Goal: Transaction & Acquisition: Purchase product/service

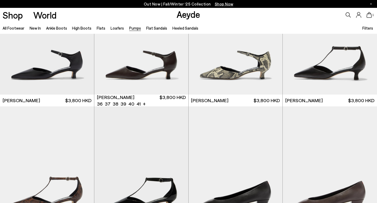
scroll to position [345, 0]
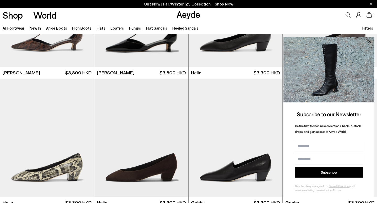
click at [37, 26] on link "New In" at bounding box center [35, 28] width 11 height 5
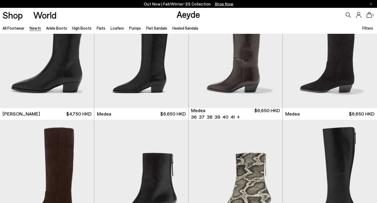
scroll to position [368, 0]
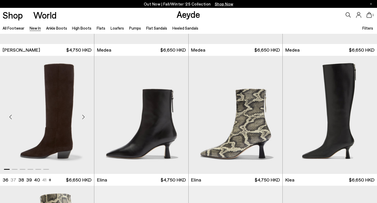
click at [53, 112] on img "1 / 6" at bounding box center [47, 115] width 94 height 118
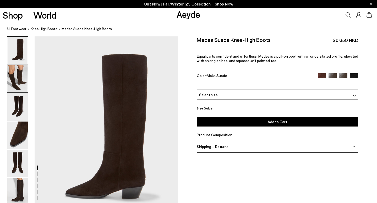
click at [20, 85] on img at bounding box center [17, 78] width 20 height 27
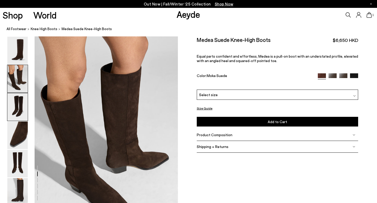
click at [19, 102] on img at bounding box center [17, 106] width 20 height 27
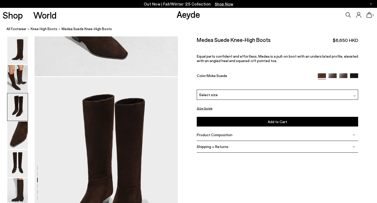
scroll to position [384, 0]
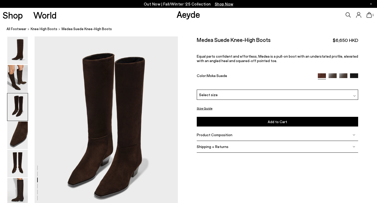
click at [19, 118] on img at bounding box center [17, 106] width 20 height 27
click at [19, 131] on img at bounding box center [17, 134] width 20 height 27
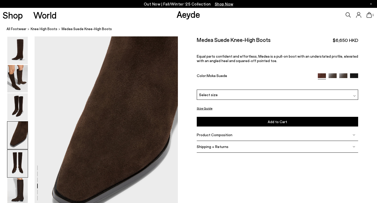
click at [19, 154] on img at bounding box center [17, 163] width 20 height 27
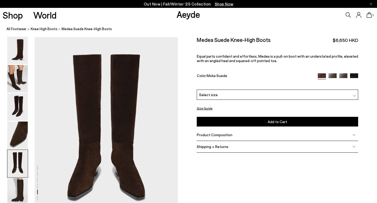
scroll to position [767, 0]
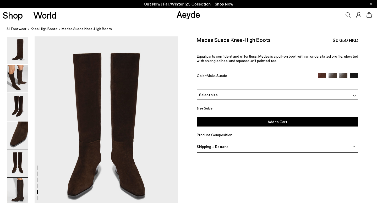
click at [239, 94] on div "Select size" at bounding box center [277, 95] width 161 height 10
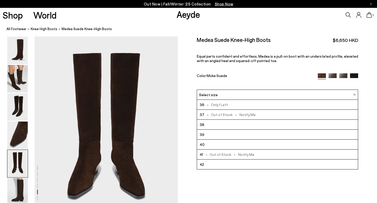
click at [226, 133] on li "39" at bounding box center [277, 135] width 161 height 10
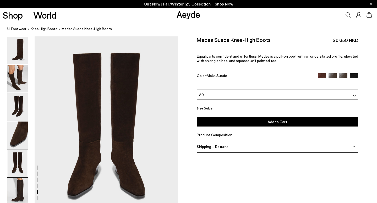
click at [277, 121] on span "Add to Cart" at bounding box center [276, 121] width 19 height 4
click at [370, 16] on icon at bounding box center [368, 15] width 5 height 6
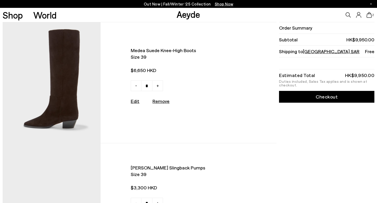
scroll to position [62, 0]
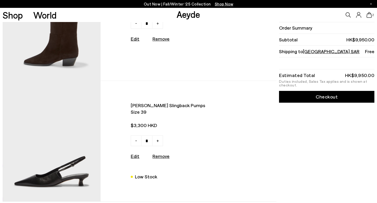
click at [158, 157] on u "Remove" at bounding box center [160, 156] width 17 height 6
type input "*"
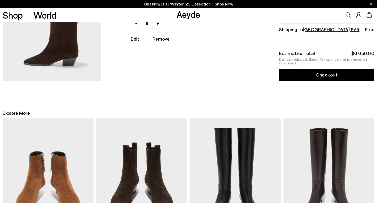
scroll to position [0, 0]
